Goal: Transaction & Acquisition: Purchase product/service

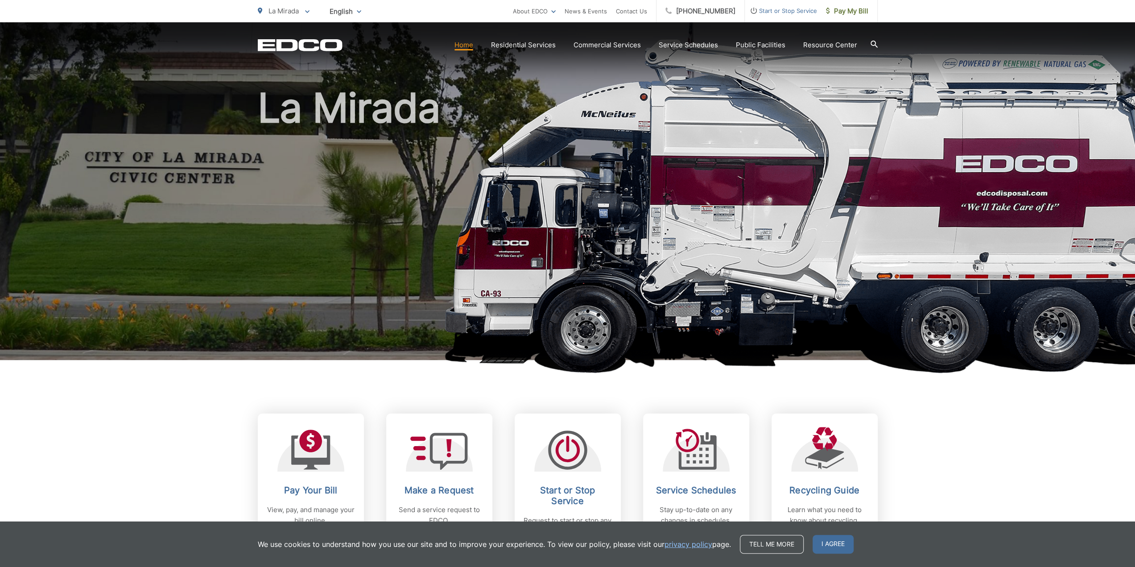
scroll to position [45, 0]
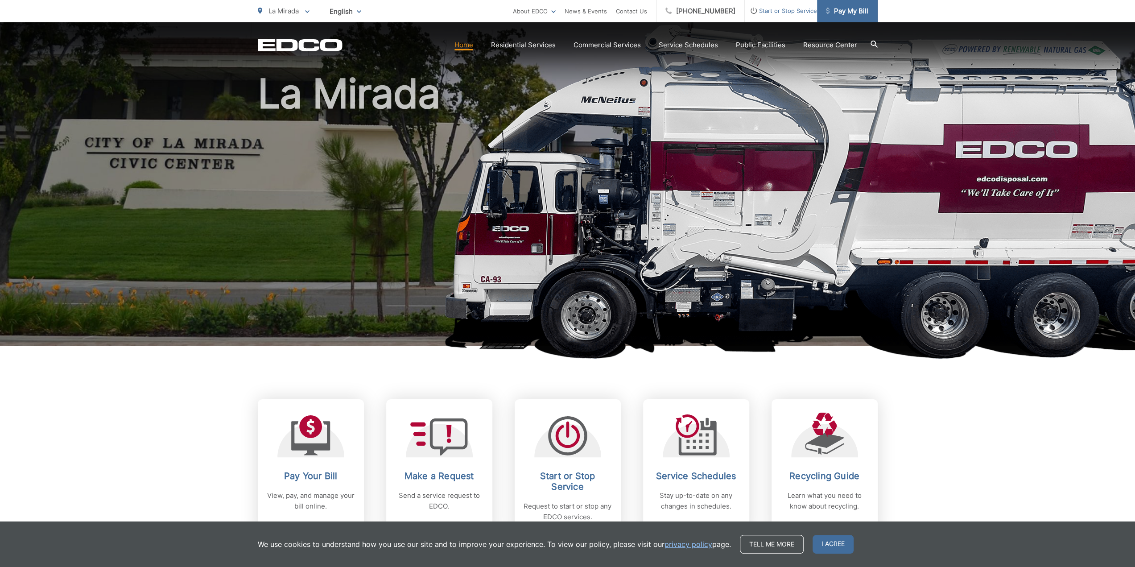
click at [846, 14] on span "Pay My Bill" at bounding box center [847, 11] width 42 height 11
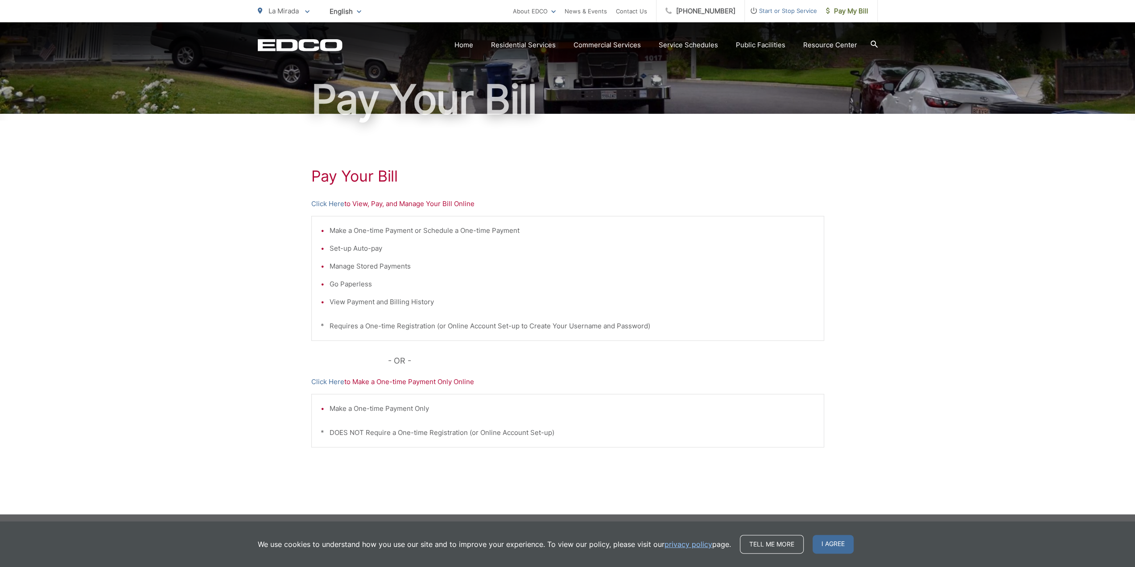
scroll to position [66, 0]
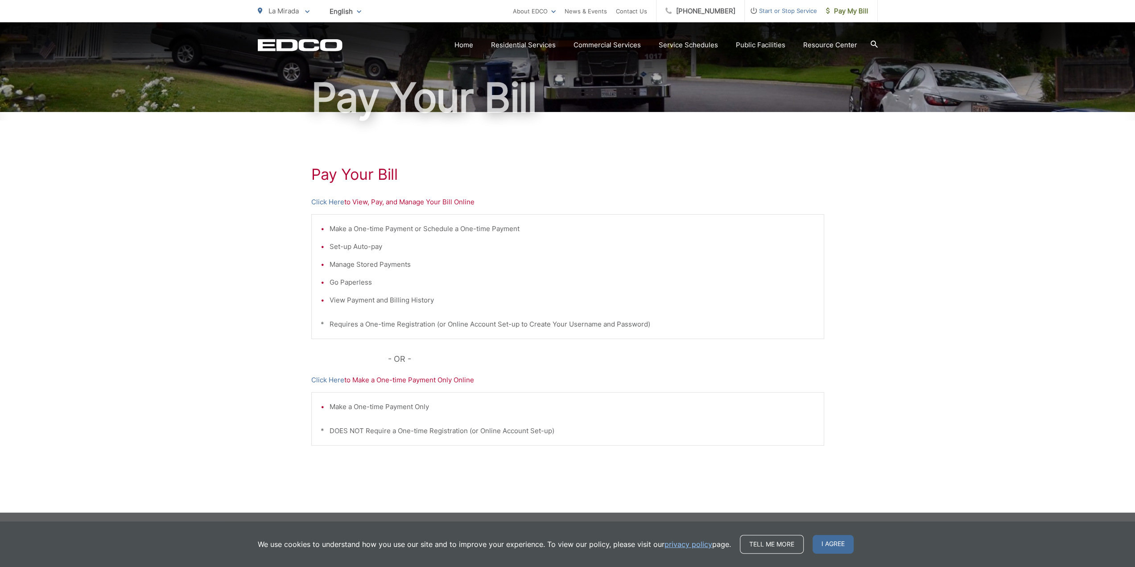
click at [288, 13] on span "La Mirada" at bounding box center [283, 11] width 30 height 8
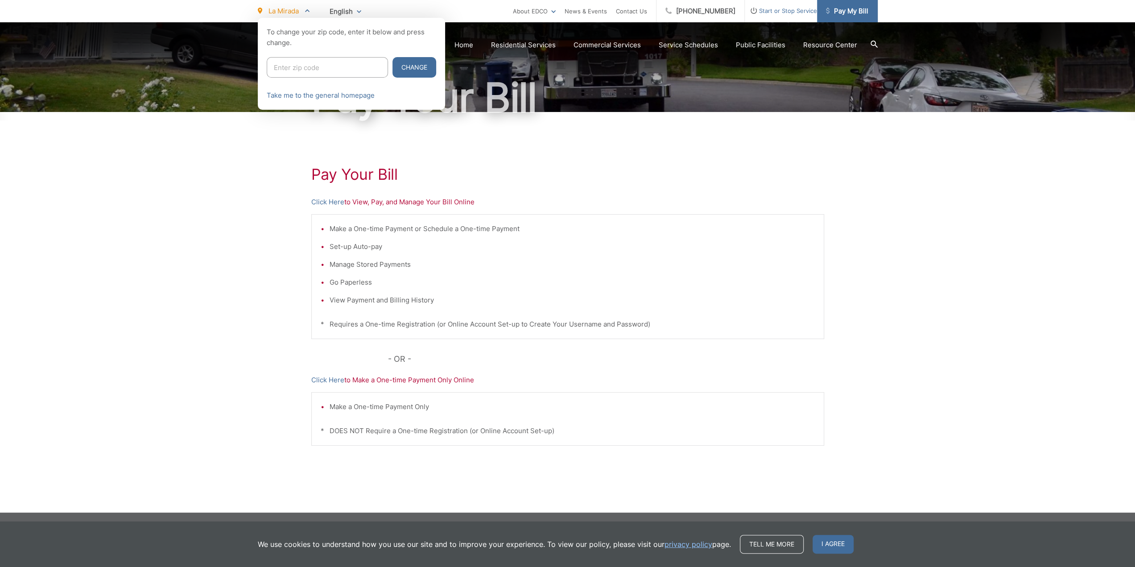
click at [851, 10] on span "Pay My Bill" at bounding box center [847, 11] width 42 height 11
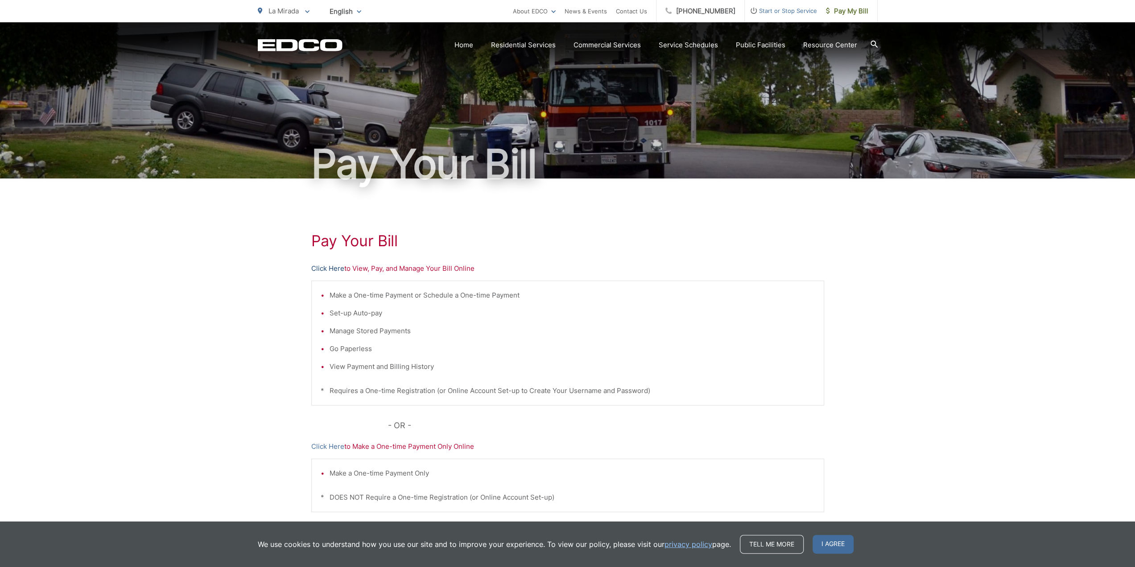
click at [327, 268] on link "Click Here" at bounding box center [327, 268] width 33 height 11
